Goal: Use online tool/utility: Utilize a website feature to perform a specific function

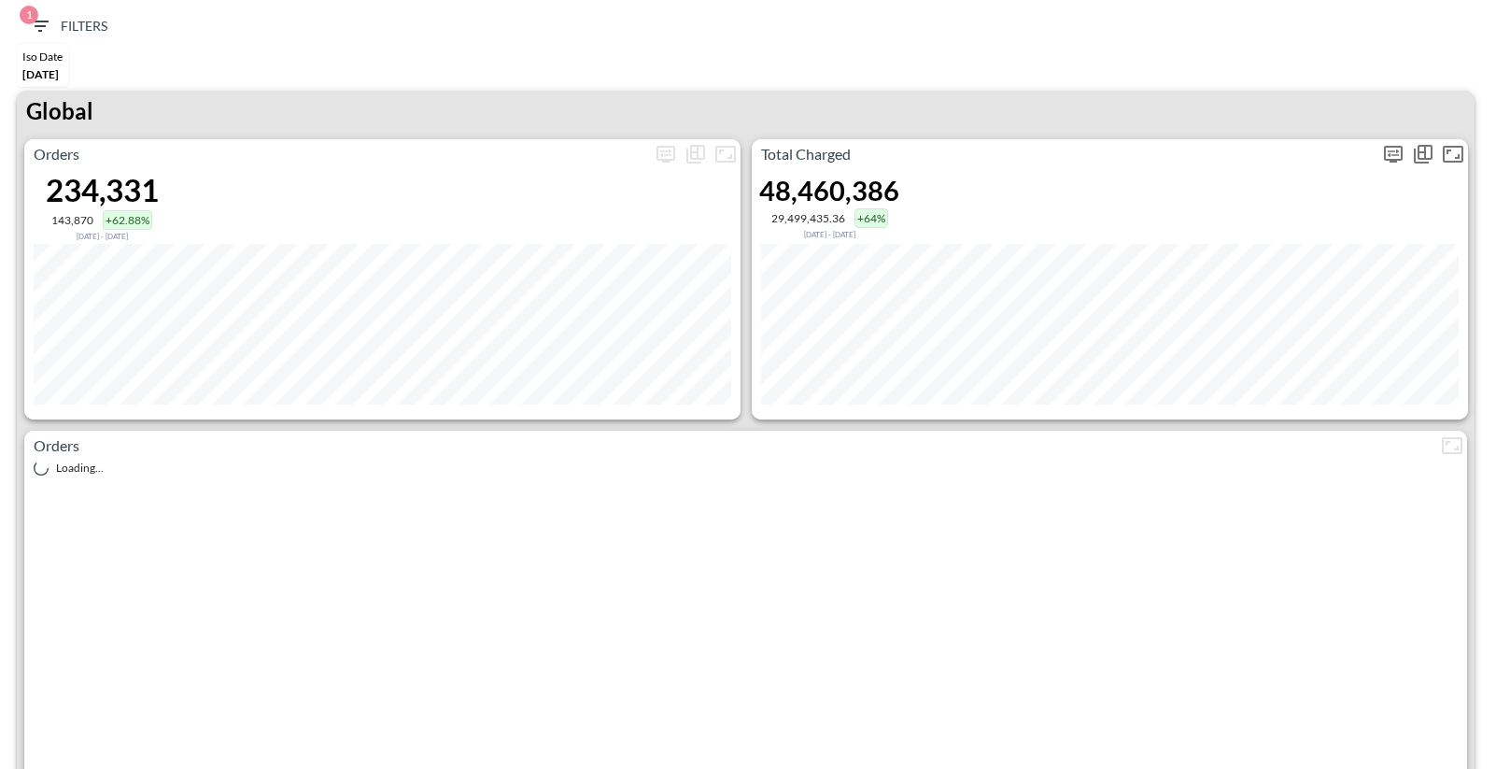
click at [1390, 155] on icon "more" at bounding box center [1393, 154] width 22 height 22
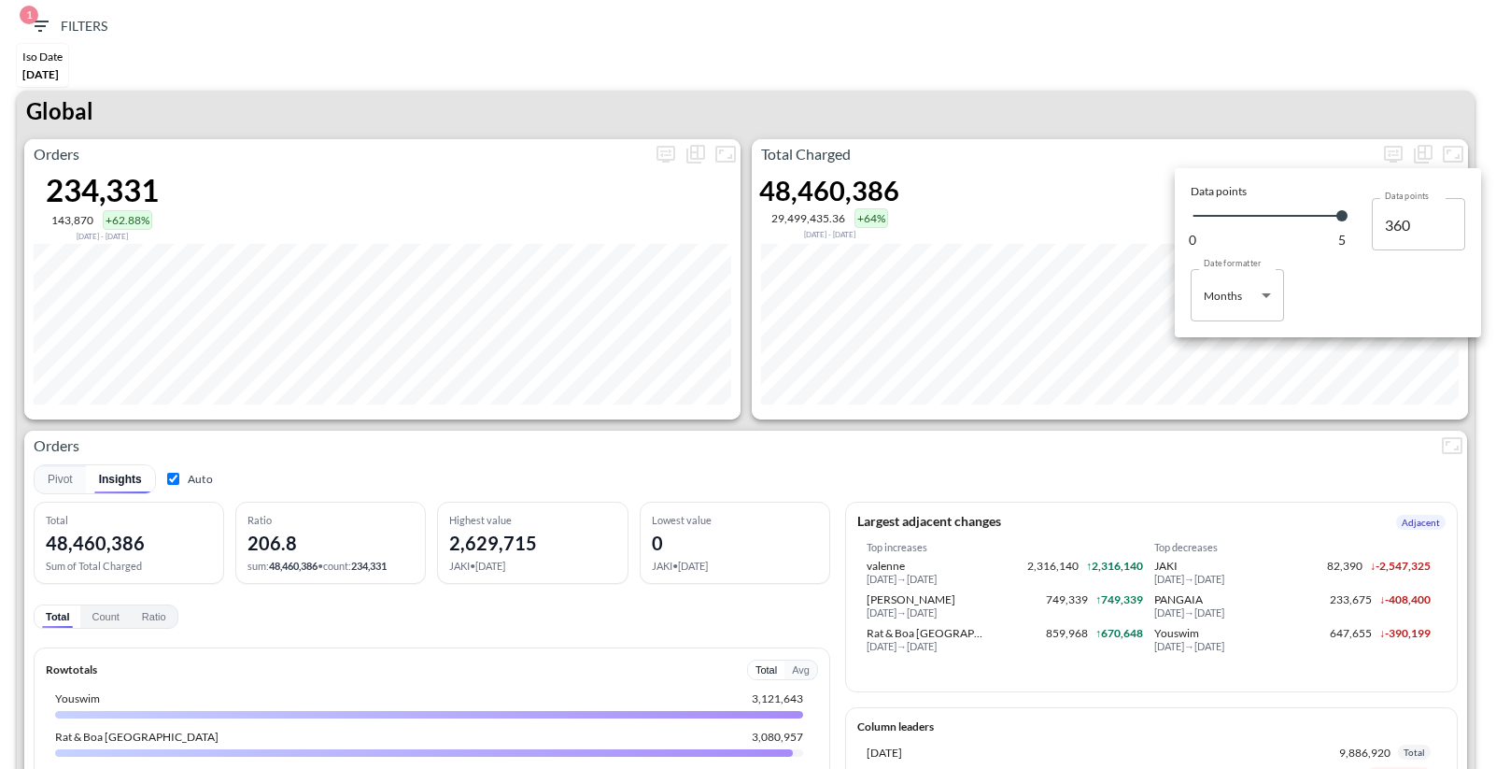
click at [1257, 280] on body "BI.P.EYE, Interactive Analytics Dashboards 1 Filters Iso Date [DATE] Global Ord…" at bounding box center [748, 384] width 1496 height 769
click at [1228, 341] on div "Days" at bounding box center [1218, 342] width 24 height 17
type input "Days"
type input "146"
click at [1150, 109] on div at bounding box center [748, 384] width 1496 height 769
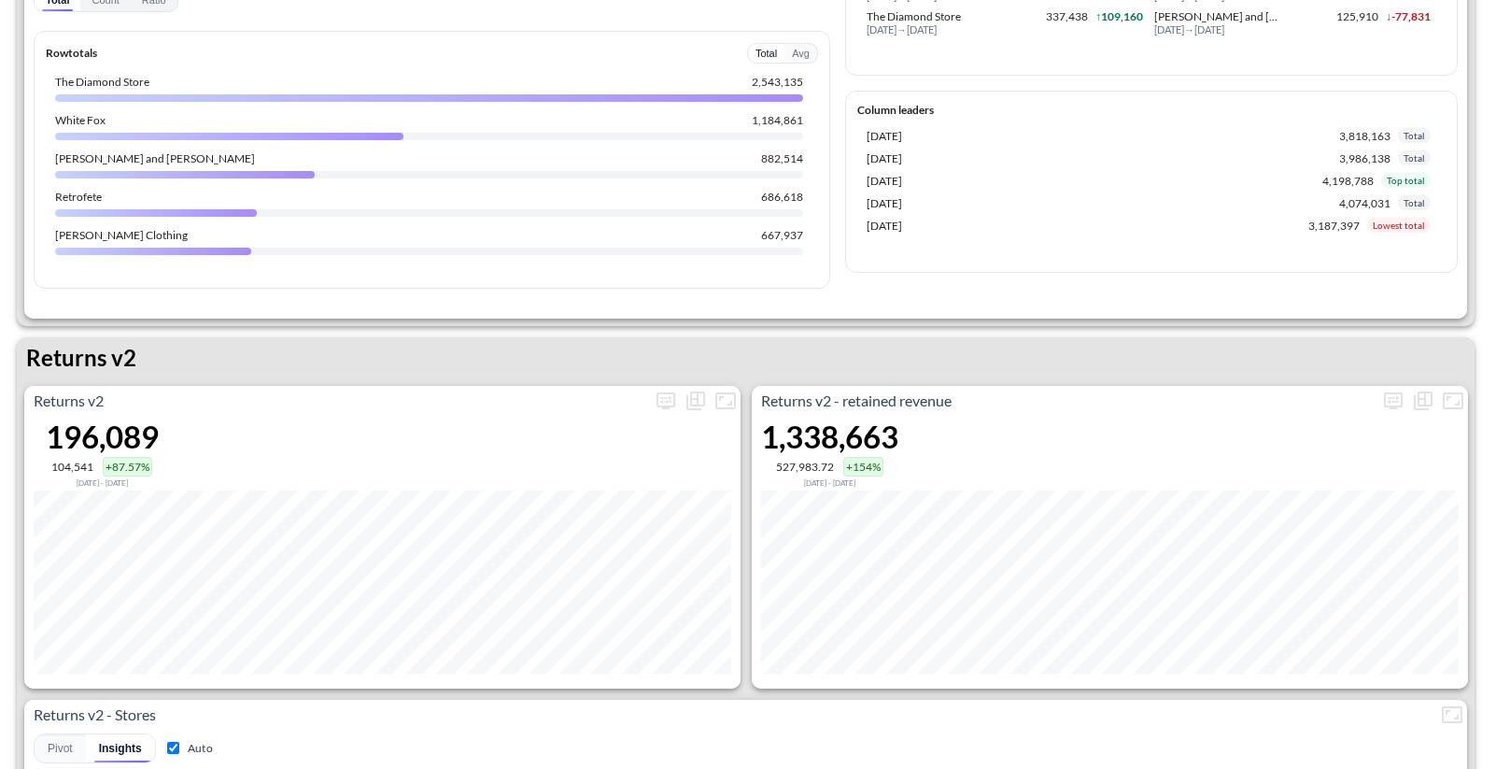
scroll to position [1401, 0]
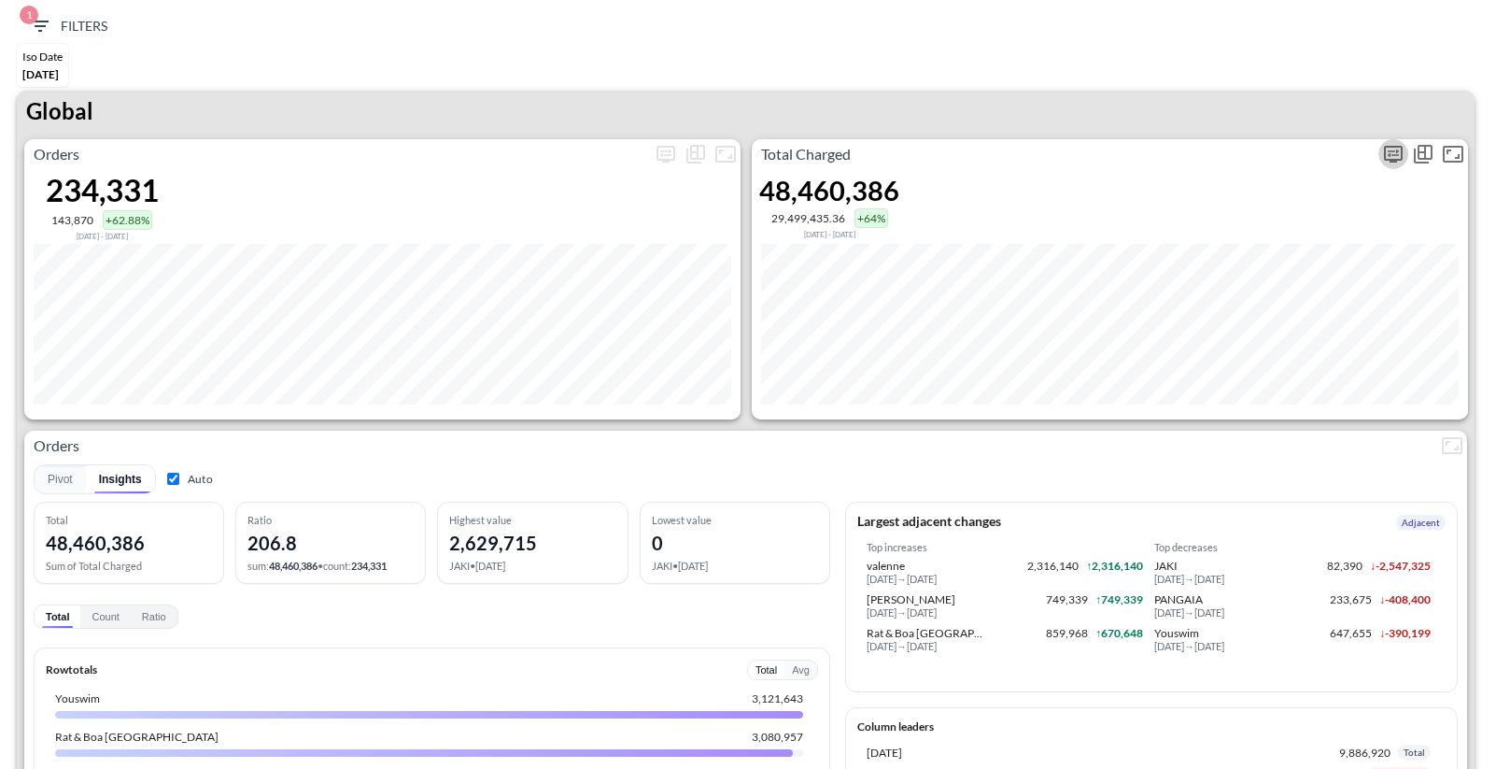
click at [1393, 154] on icon "more" at bounding box center [1393, 154] width 22 height 22
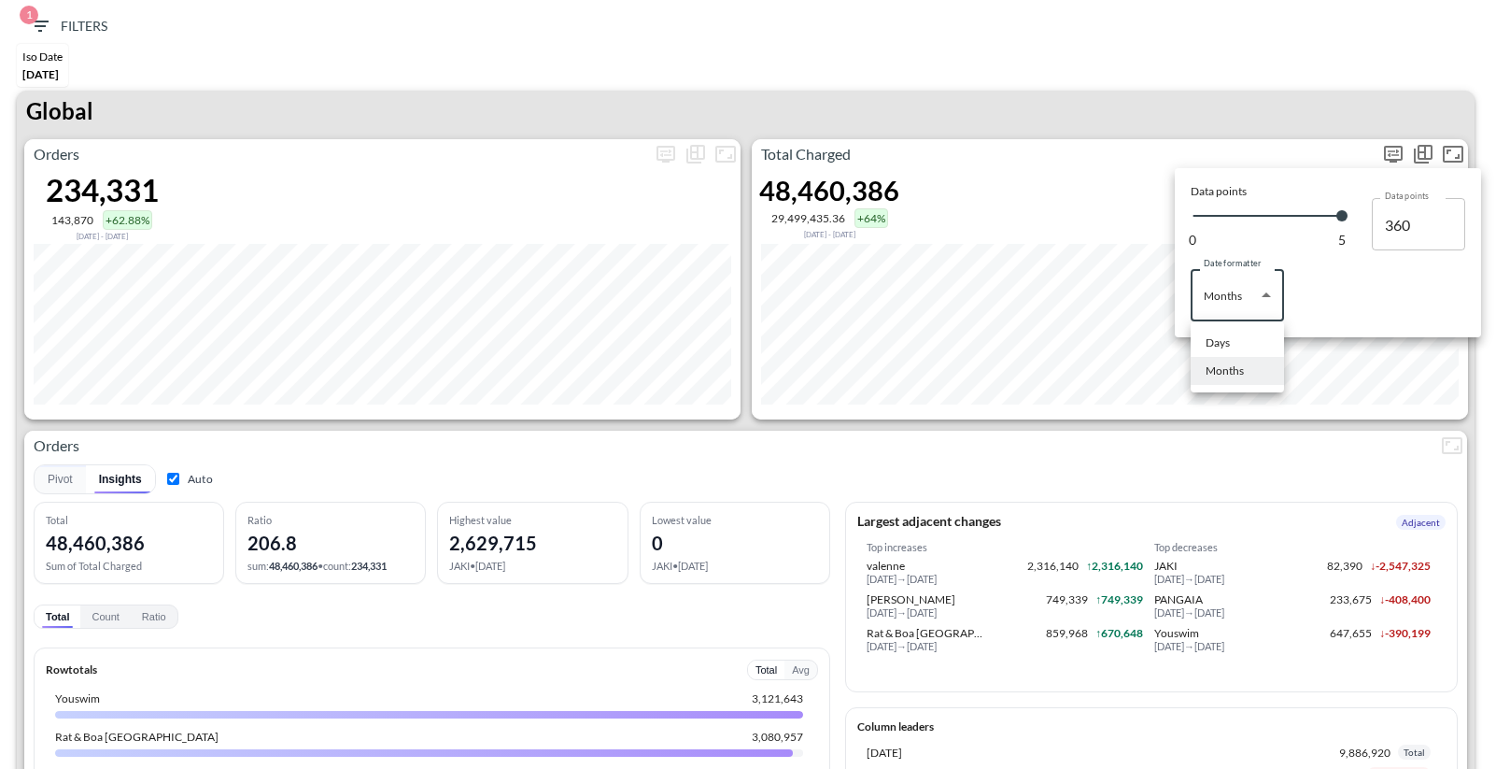
click at [1240, 308] on body "BI.P.EYE, Interactive Analytics Dashboards 1 Filters Iso Date [DATE] Global Ord…" at bounding box center [748, 384] width 1496 height 769
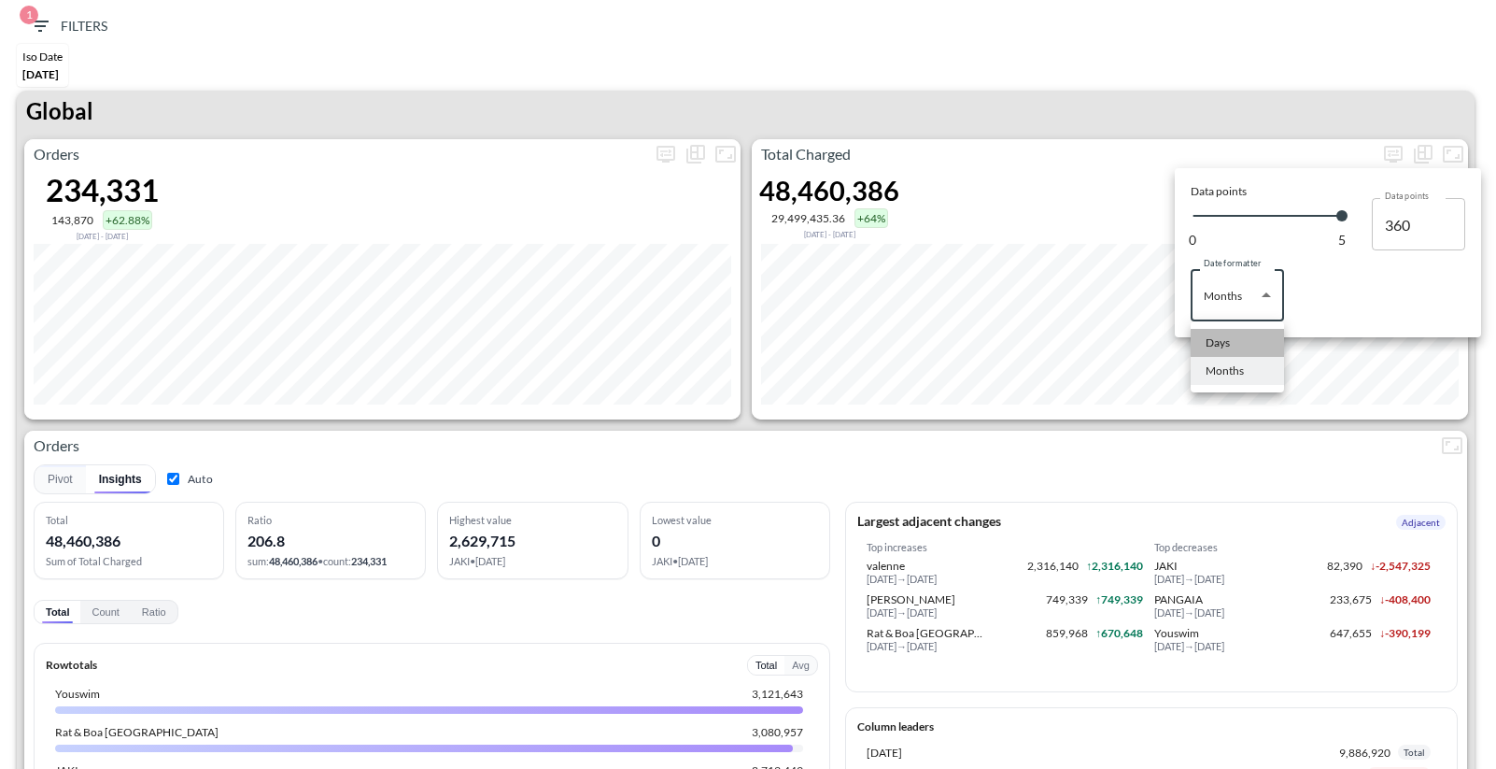
click at [1222, 343] on div "Days" at bounding box center [1218, 342] width 24 height 17
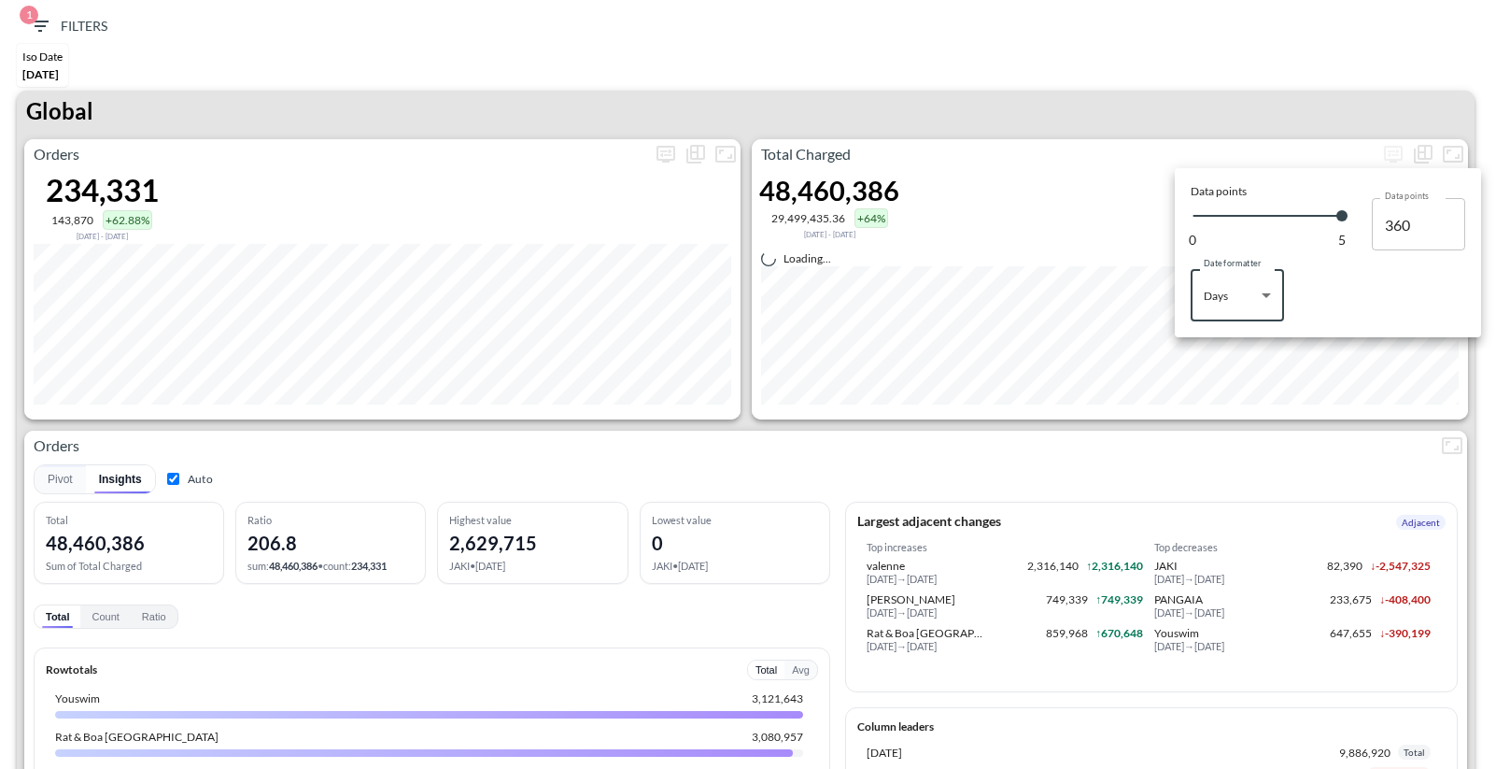
type input "Days"
type input "146"
click at [1207, 423] on div at bounding box center [748, 384] width 1496 height 769
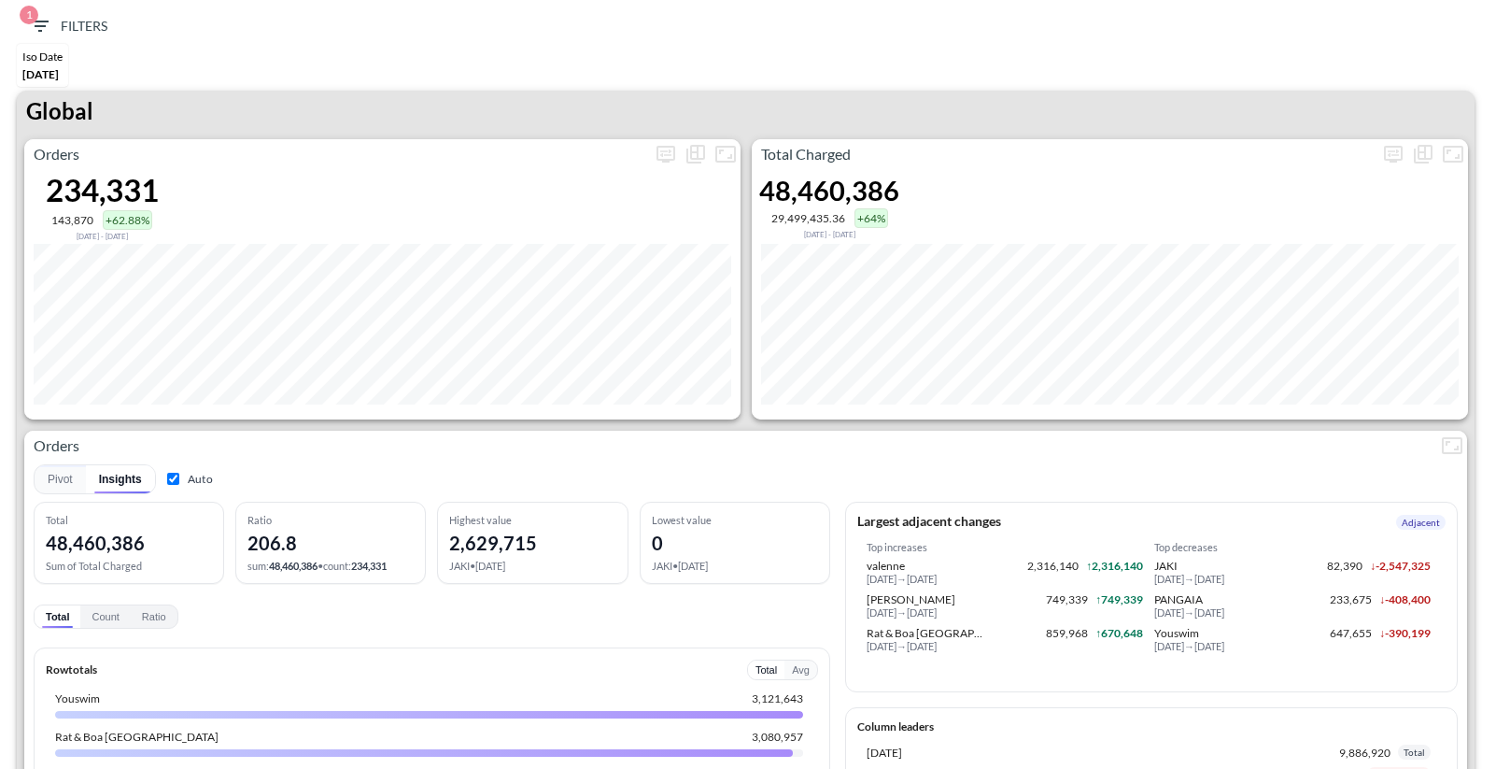
click at [1207, 423] on div "Orders 234,331 143,870 +62.88% Dec 06, 2024 - May 01, 2025 Total Charged 48,460…" at bounding box center [746, 542] width 1458 height 807
click at [1398, 155] on icon "more" at bounding box center [1393, 154] width 22 height 22
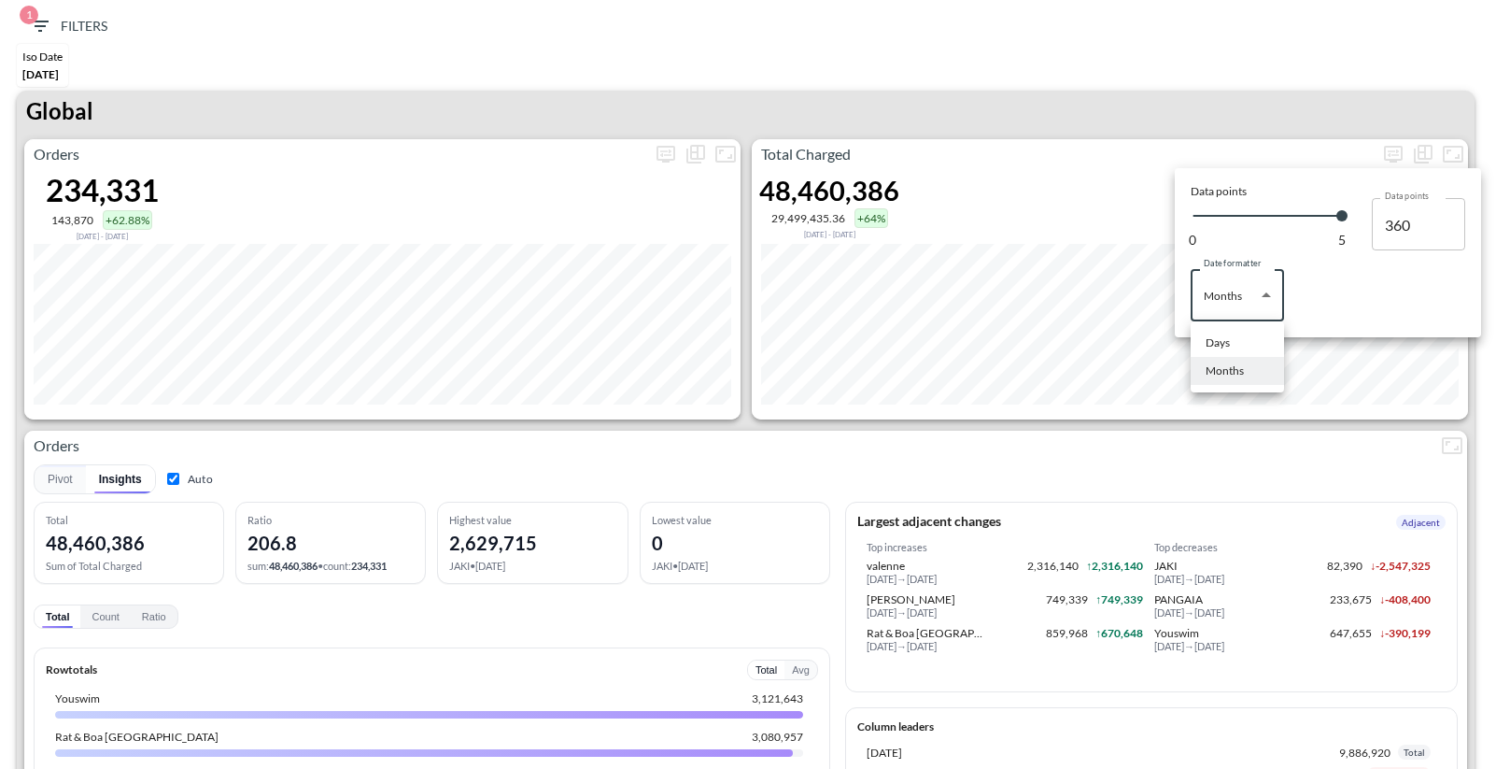
click at [1221, 294] on body "BI.P.EYE, Interactive Analytics Dashboards 1 Filters Iso Date [DATE] Global Ord…" at bounding box center [748, 384] width 1496 height 769
click at [1221, 350] on div "Days" at bounding box center [1218, 342] width 24 height 17
type input "Days"
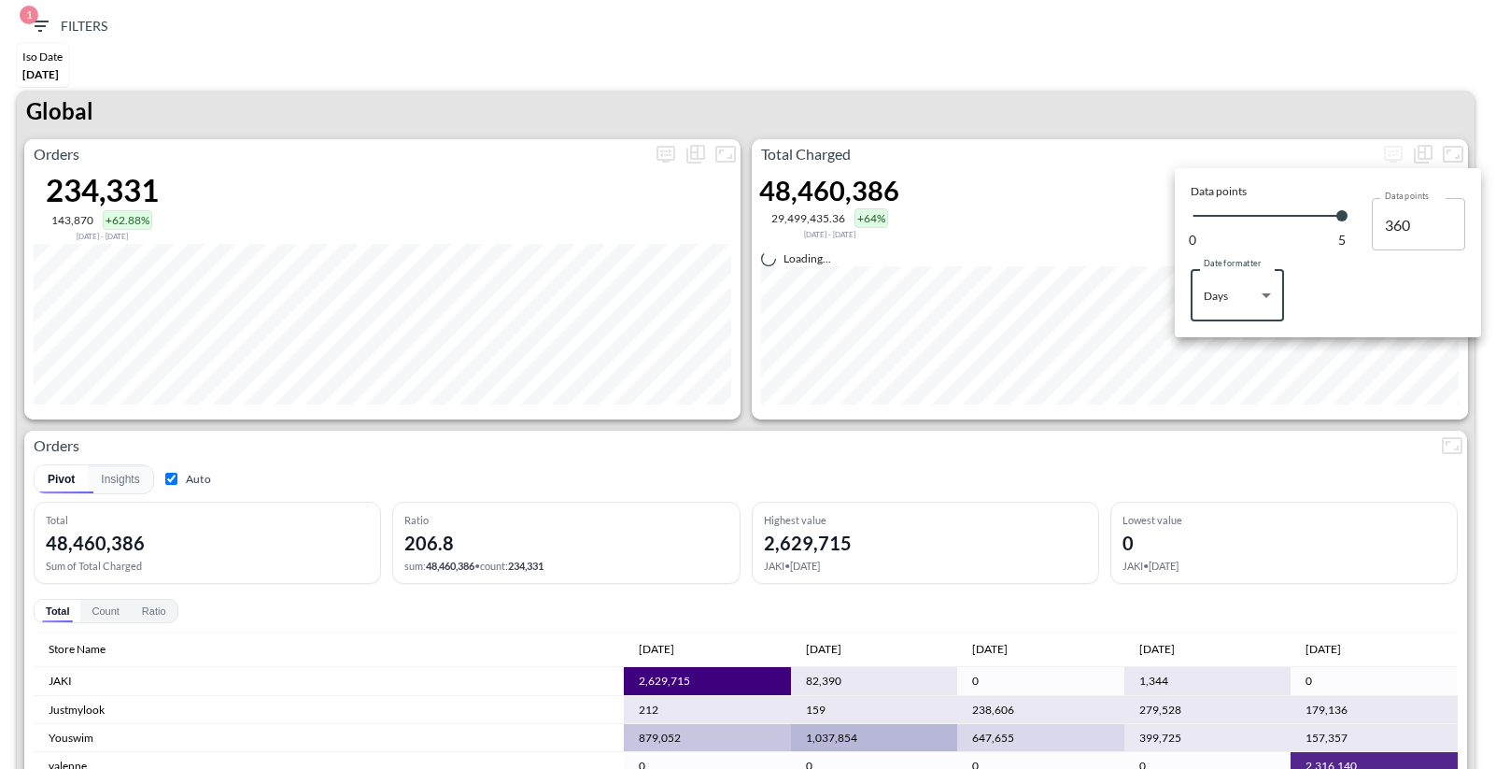
type input "146"
click at [1194, 423] on div at bounding box center [748, 384] width 1496 height 769
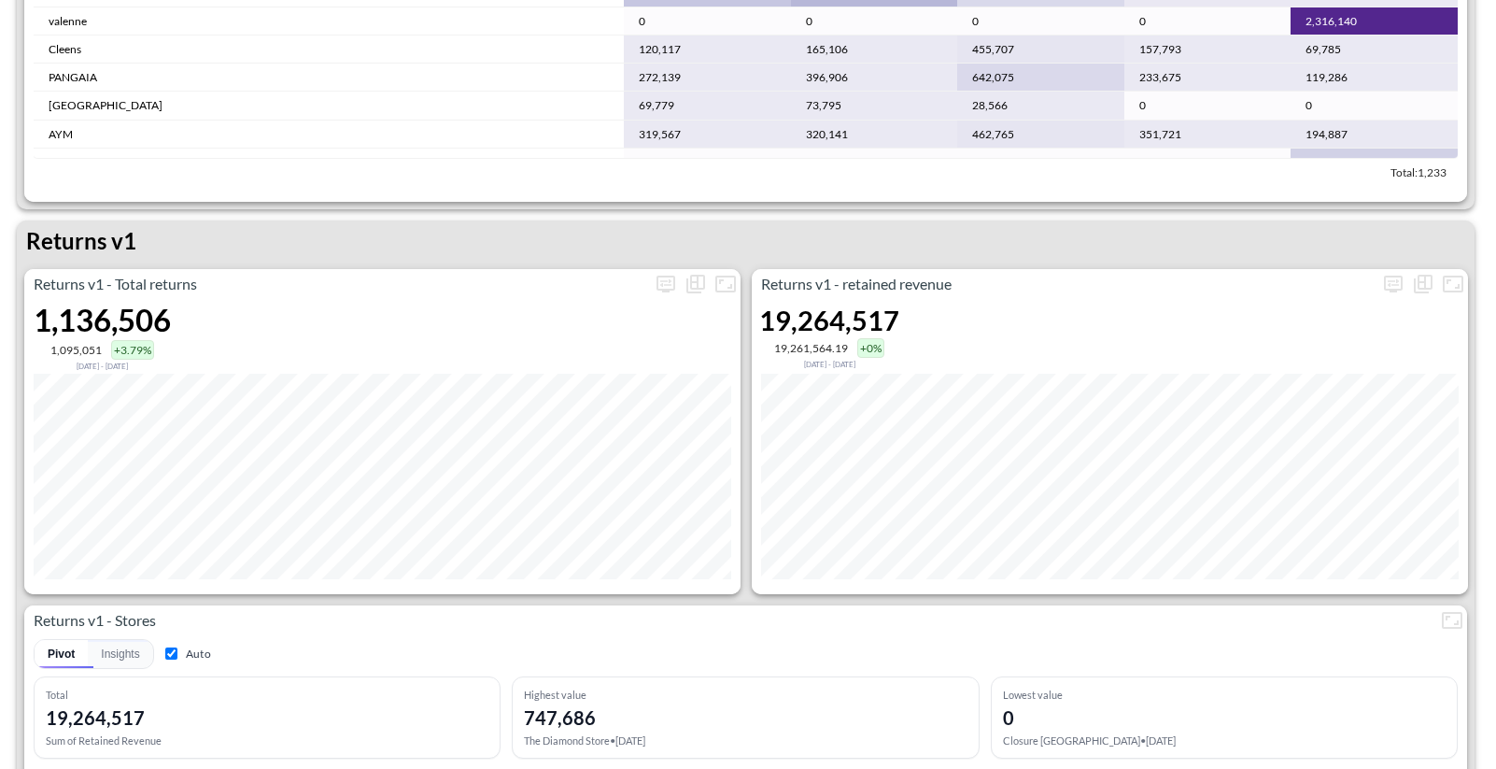
scroll to position [309, 0]
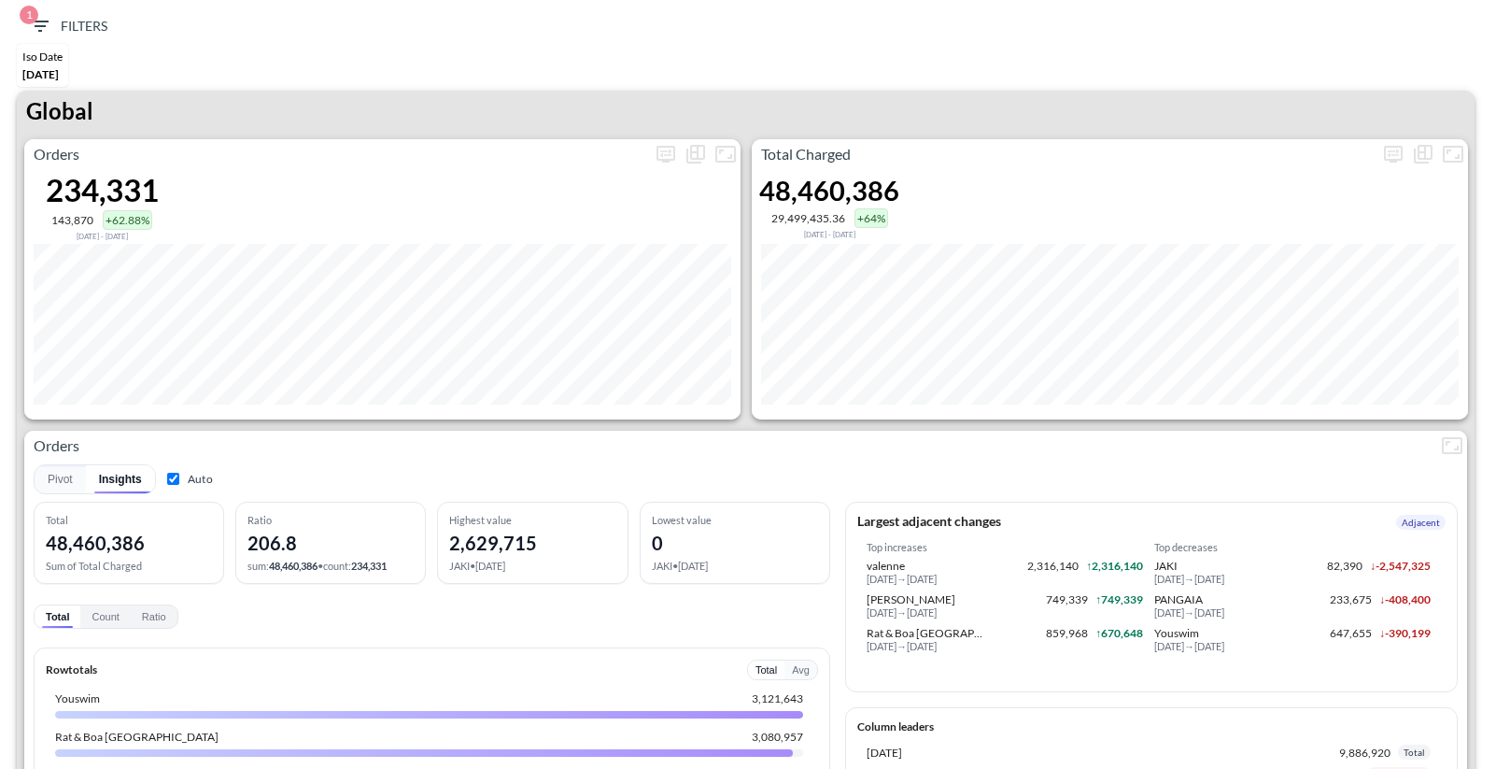
scroll to position [309, 0]
